Goal: Find specific page/section: Find specific page/section

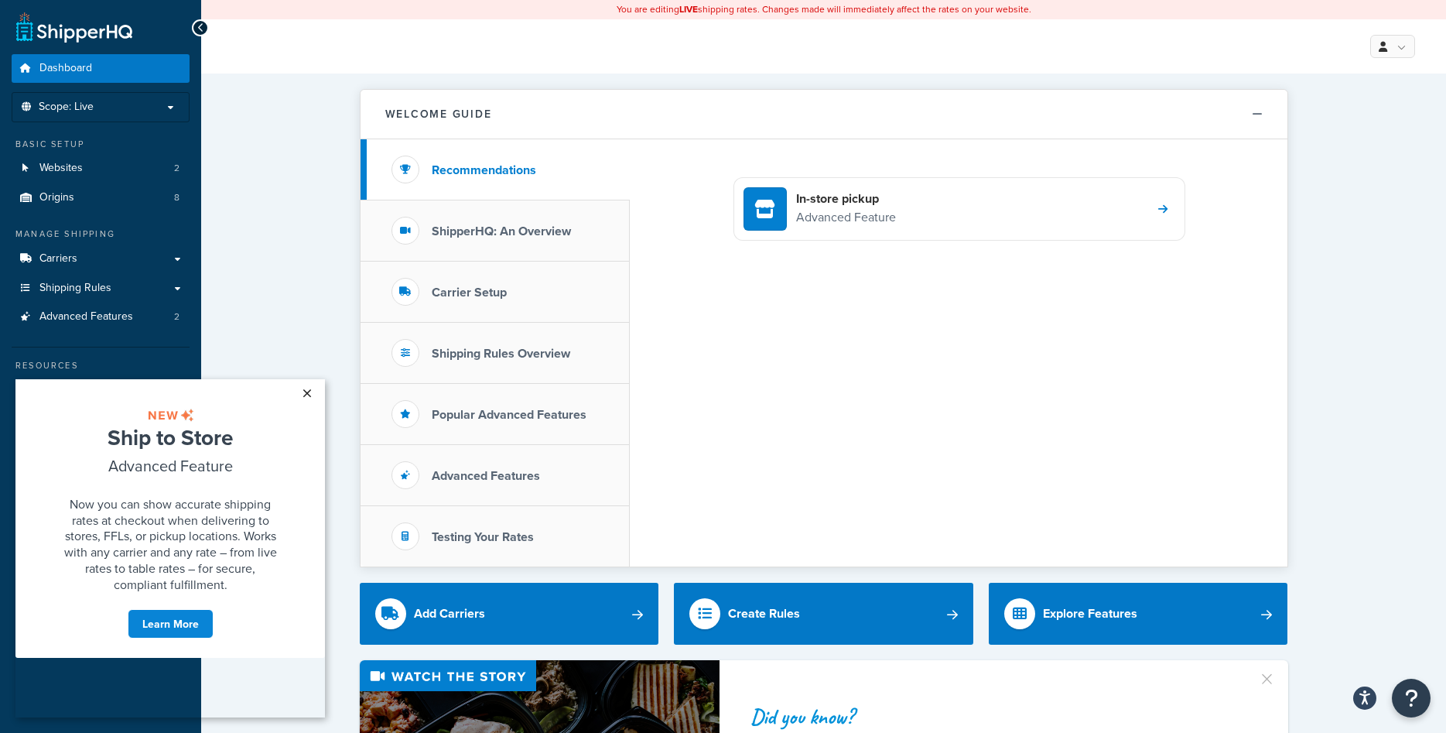
click at [307, 390] on link "×" at bounding box center [306, 393] width 27 height 28
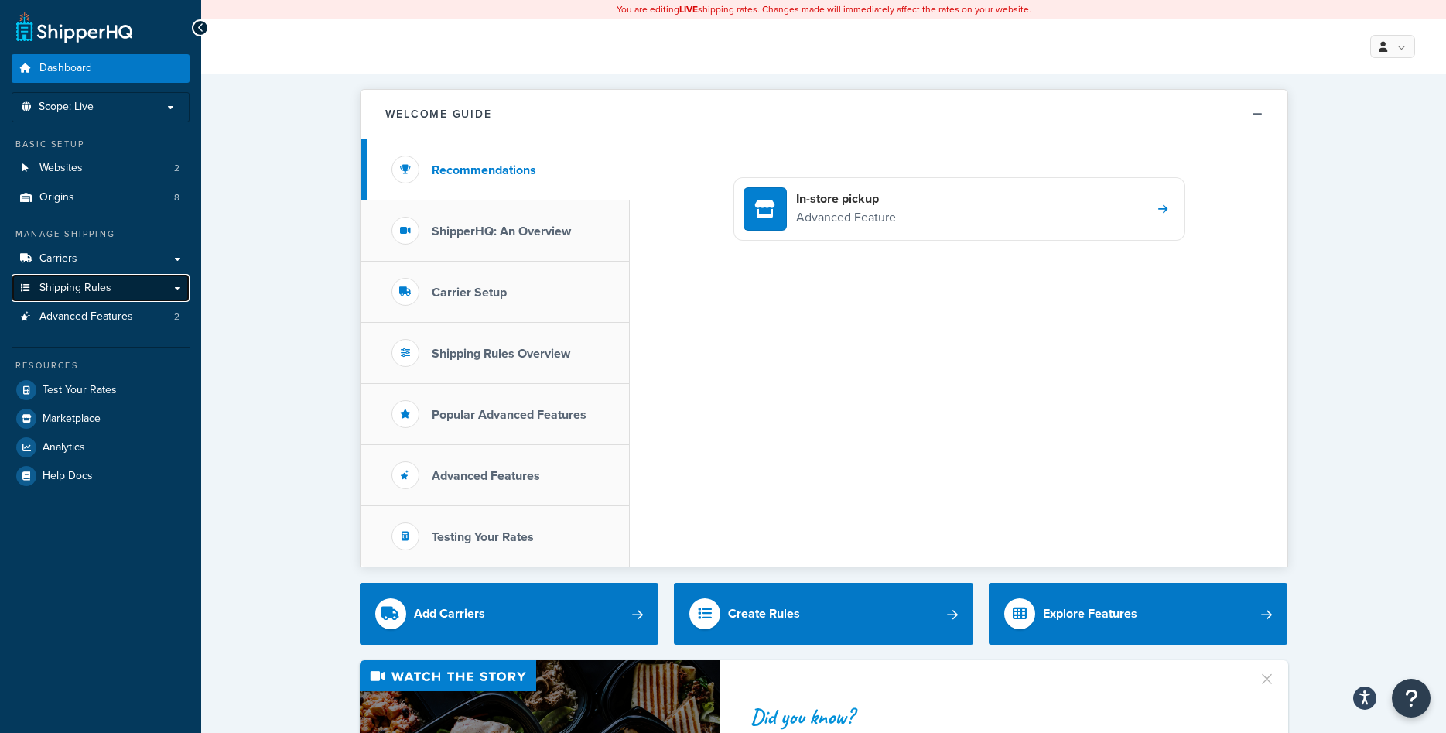
click at [70, 286] on span "Shipping Rules" at bounding box center [75, 288] width 72 height 13
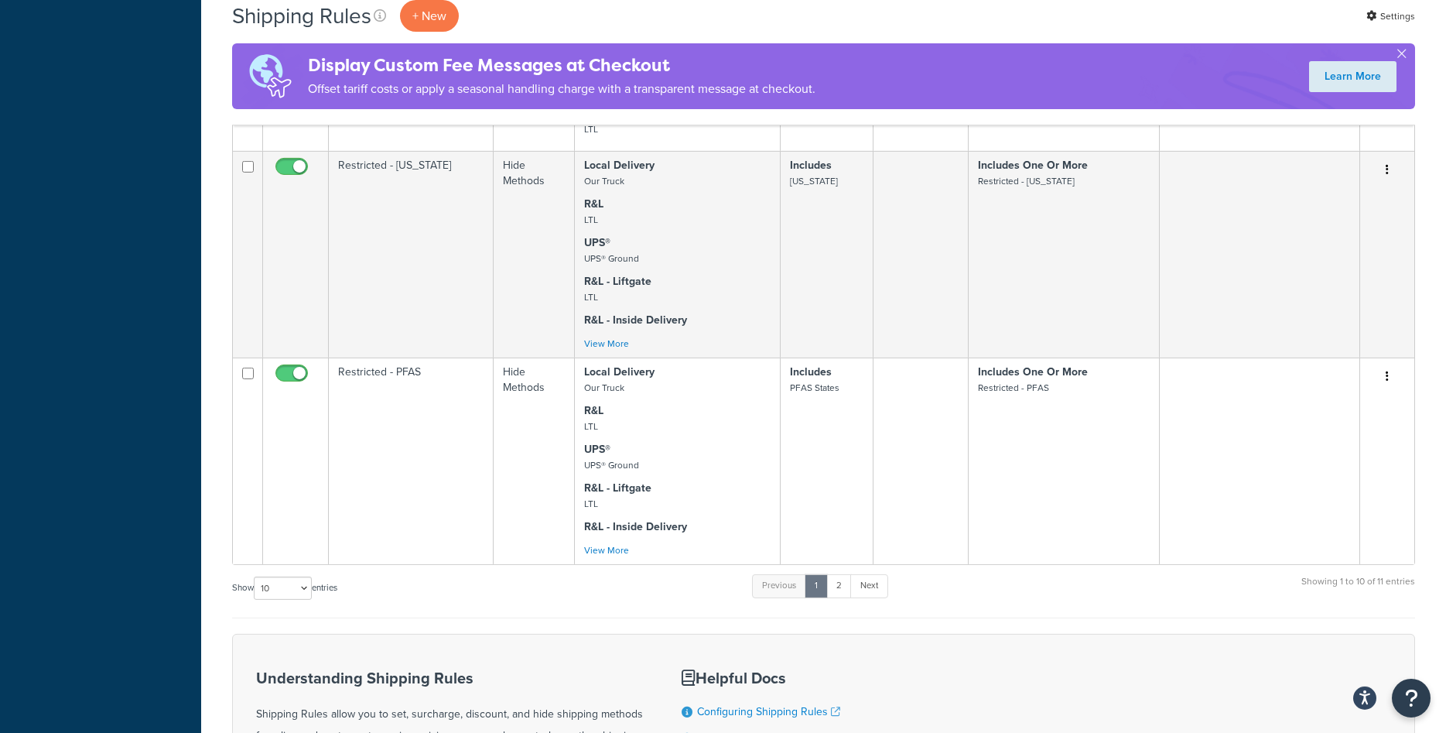
scroll to position [1262, 0]
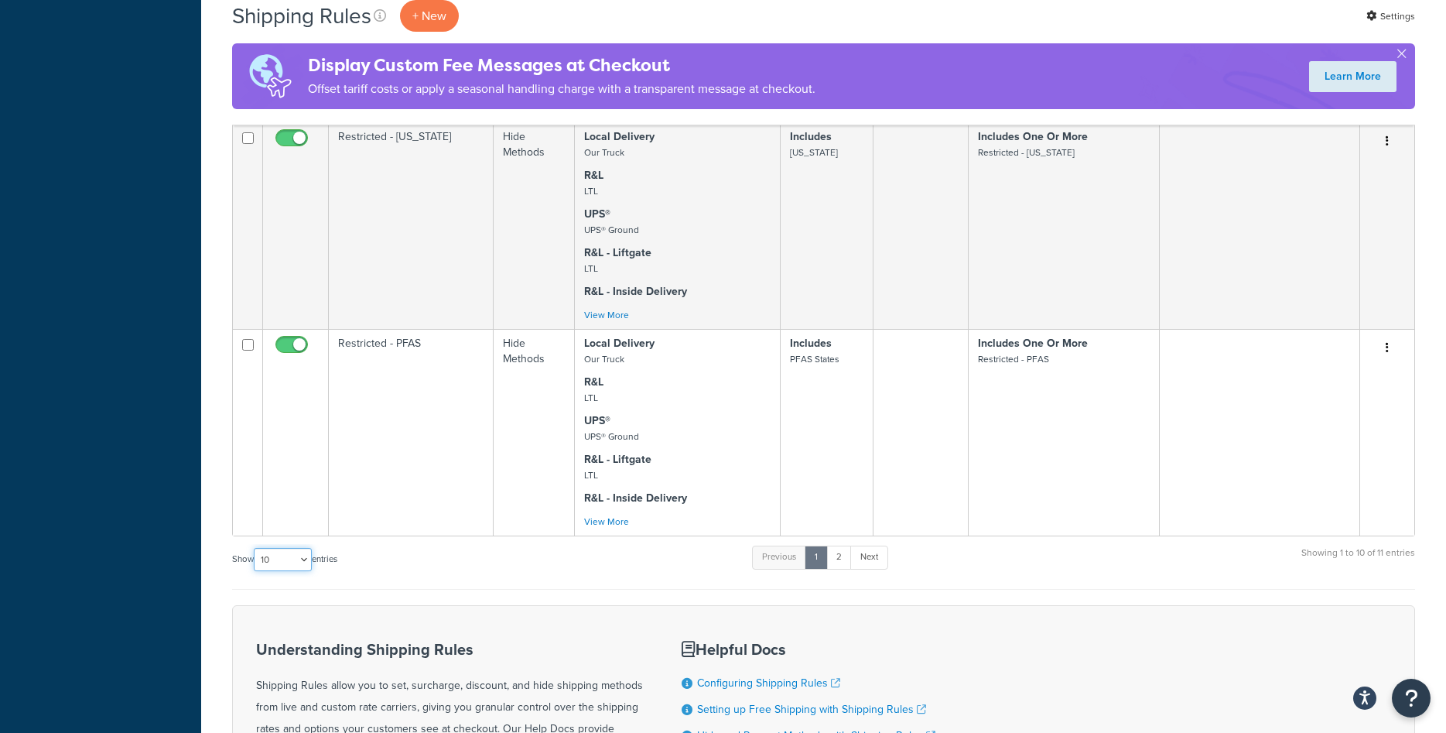
click at [254, 548] on select "10 15 25 50 100 1000" at bounding box center [283, 559] width 58 height 23
select select "25"
click option "25" at bounding box center [0, 0] width 0 height 0
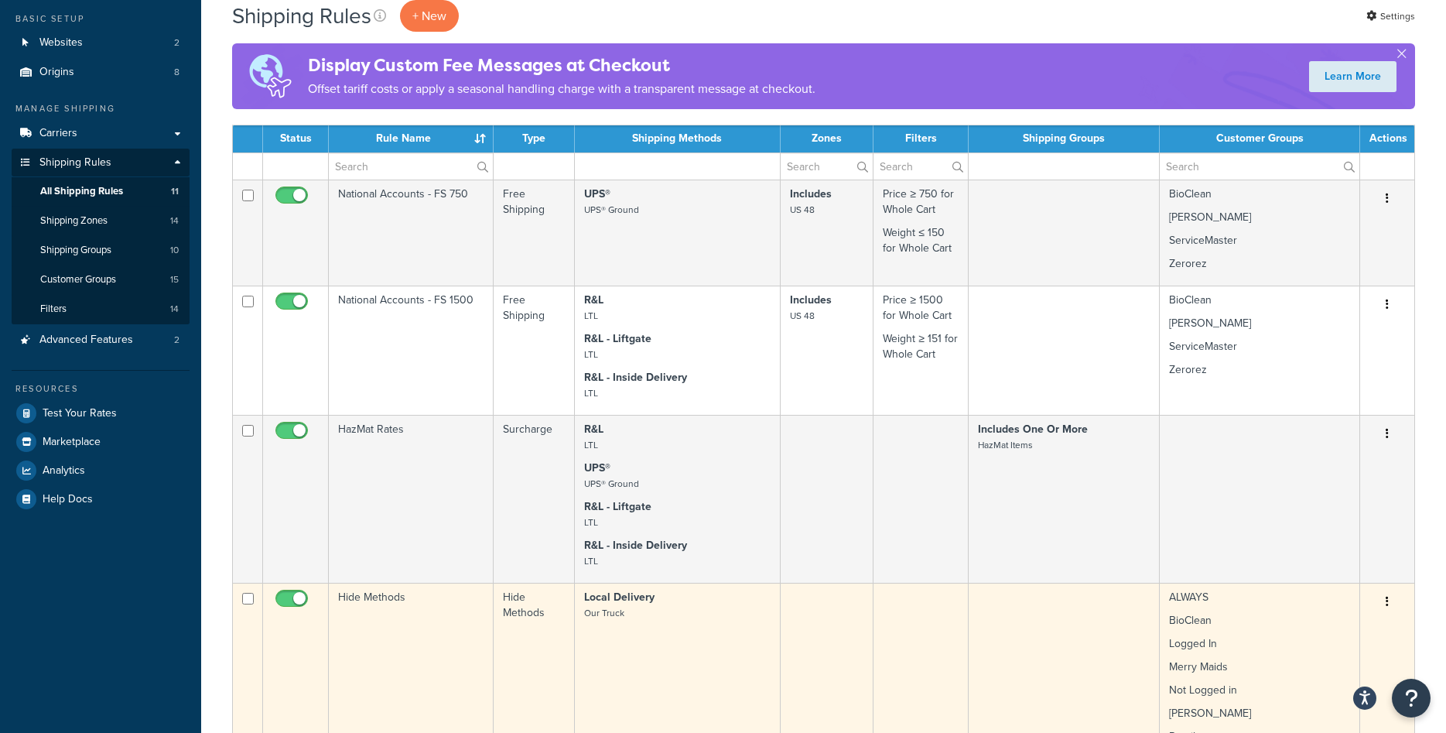
scroll to position [107, 0]
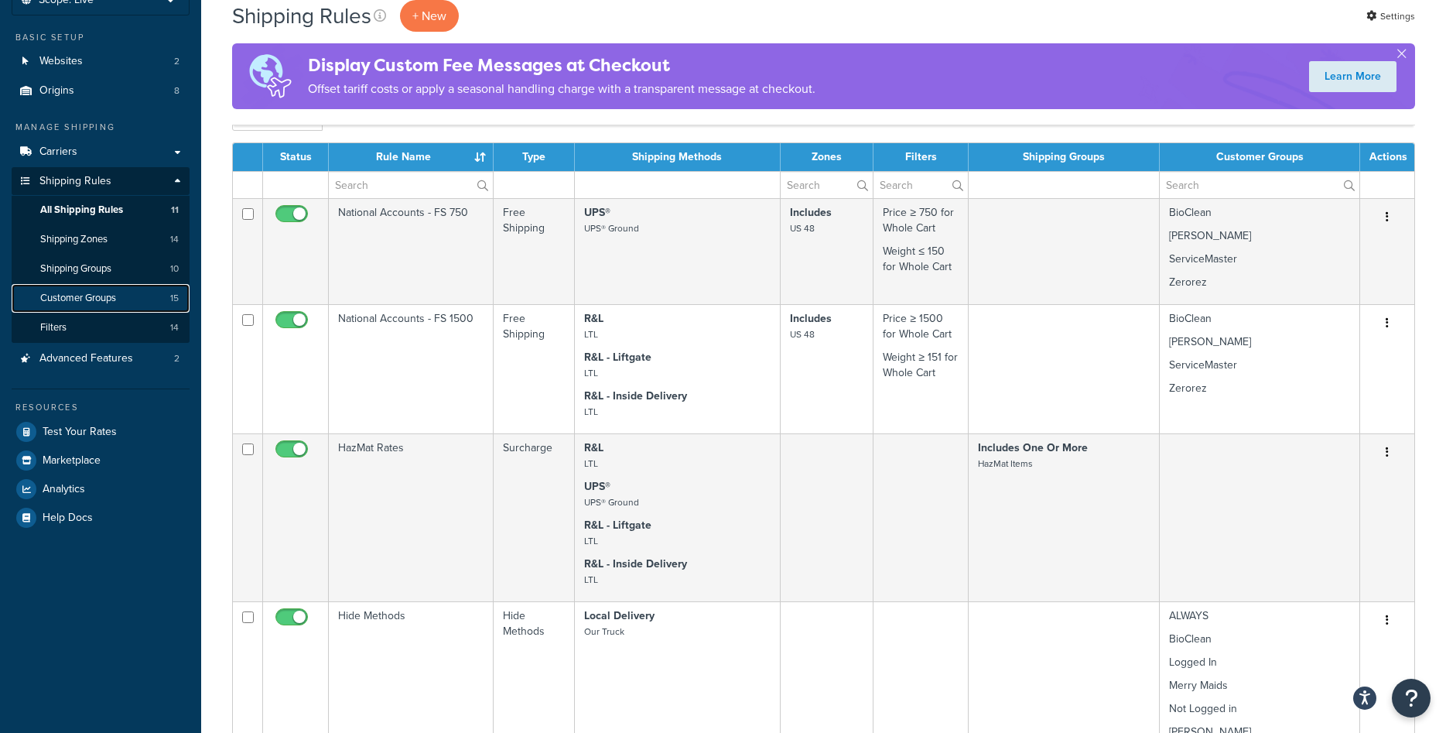
click at [95, 300] on span "Customer Groups" at bounding box center [78, 298] width 76 height 13
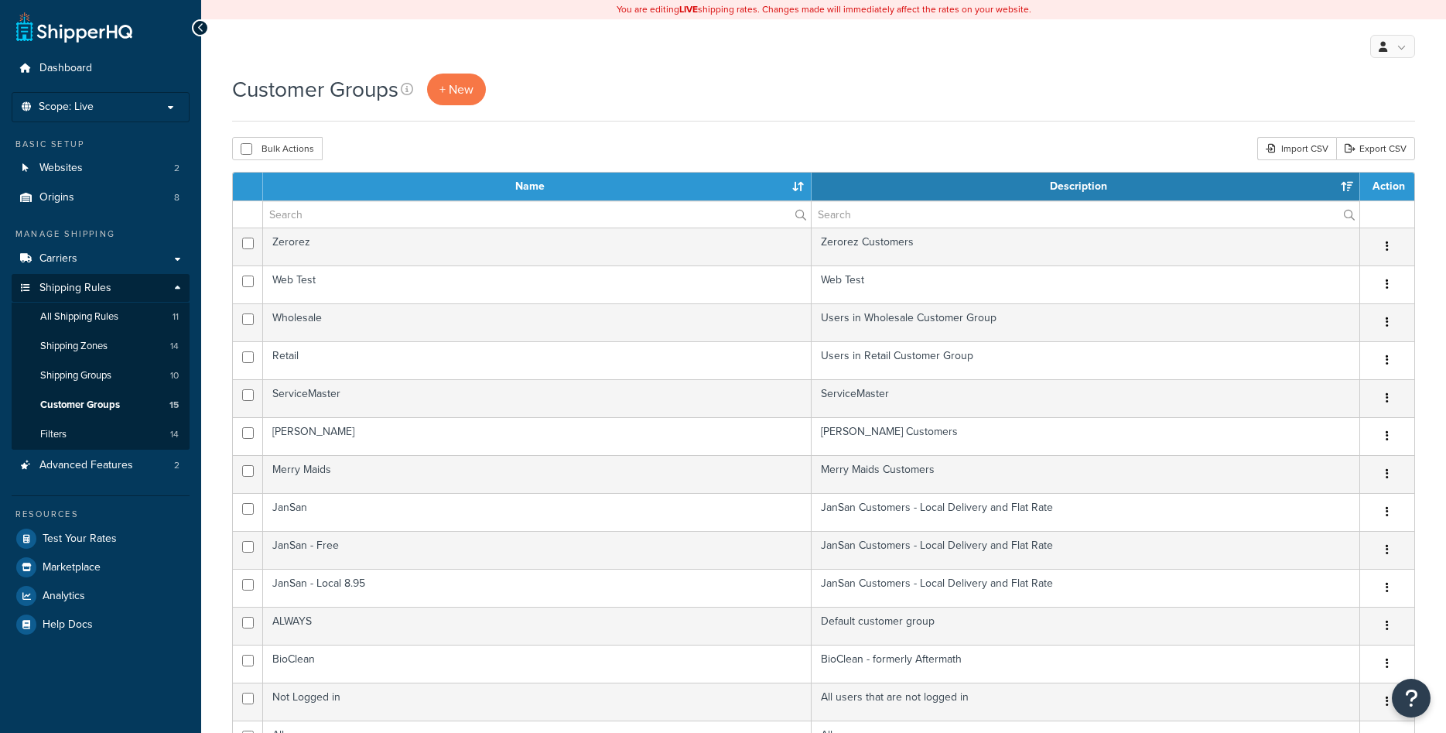
select select "15"
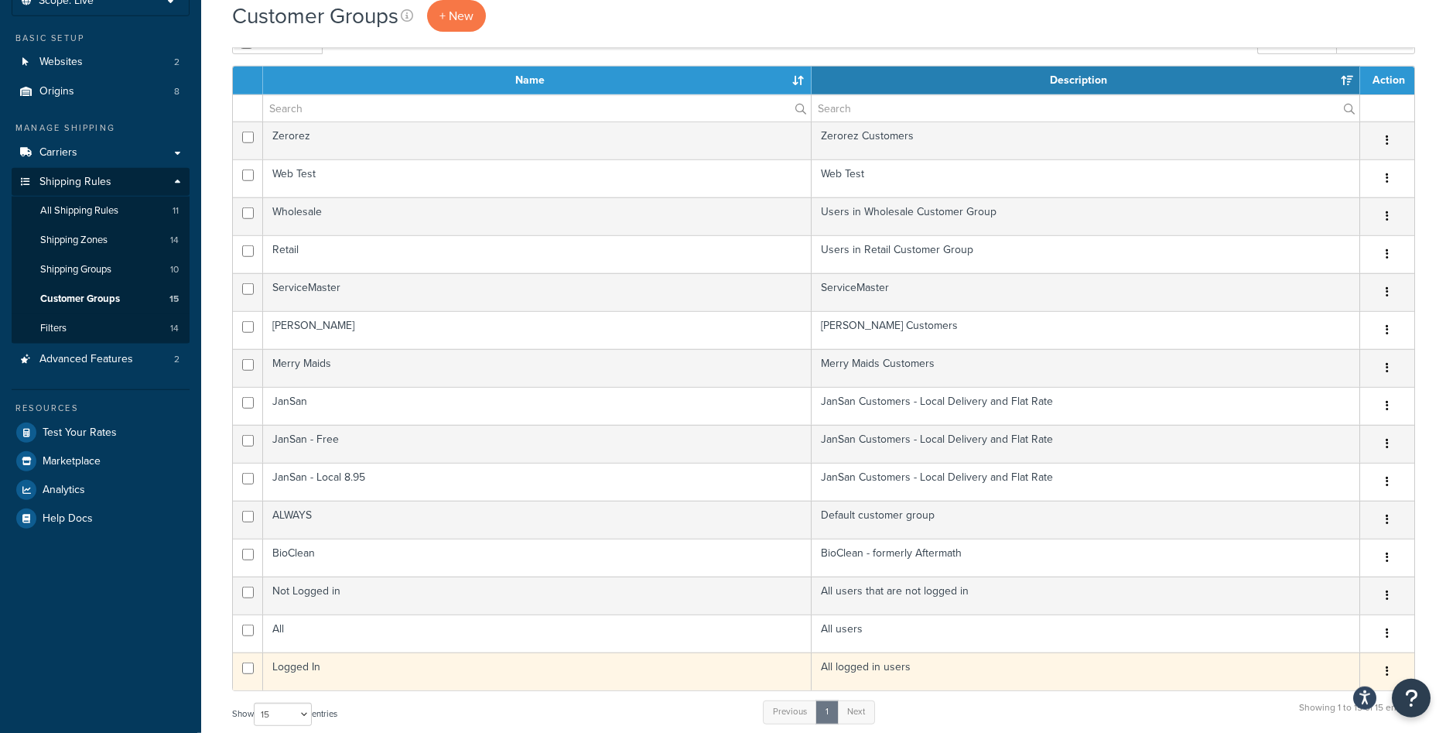
scroll to position [79, 0]
